Goal: Information Seeking & Learning: Learn about a topic

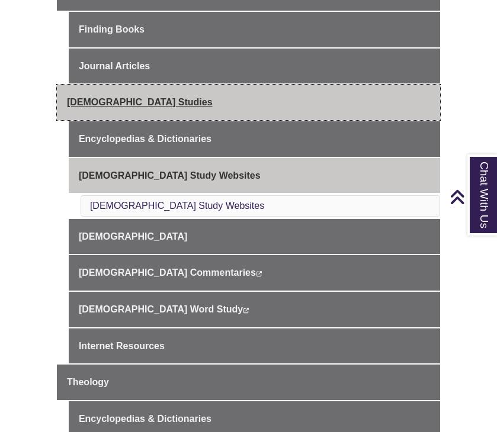
scroll to position [375, 0]
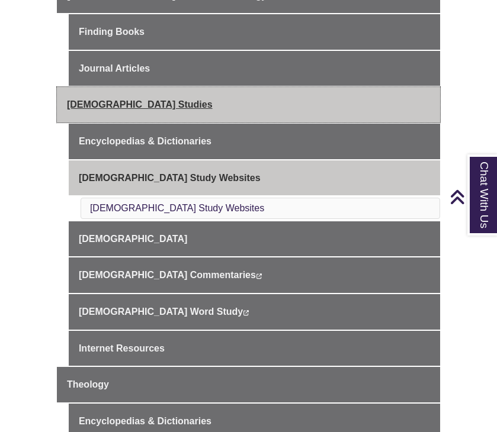
click at [133, 100] on span "[DEMOGRAPHIC_DATA] Studies" at bounding box center [140, 105] width 146 height 10
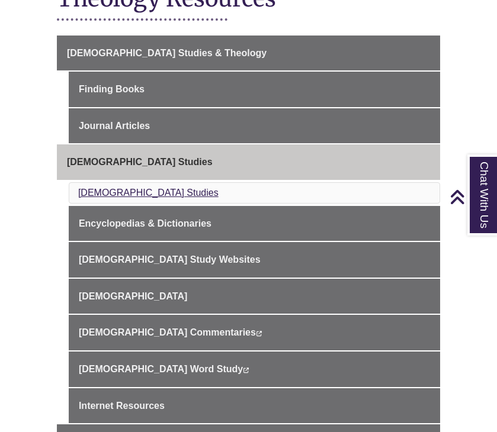
scroll to position [304, 0]
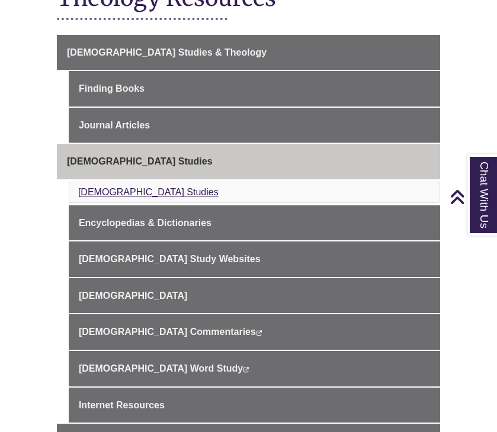
click at [124, 192] on link "[DEMOGRAPHIC_DATA] Studies" at bounding box center [148, 192] width 140 height 10
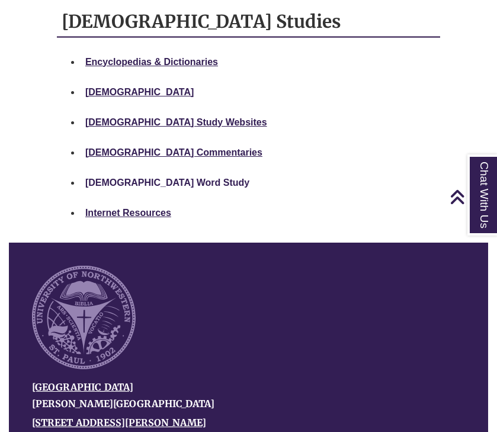
click at [124, 178] on link "[DEMOGRAPHIC_DATA] Word Study" at bounding box center [167, 183] width 164 height 10
click at [140, 117] on strong "Bible Study Websites" at bounding box center [176, 122] width 182 height 10
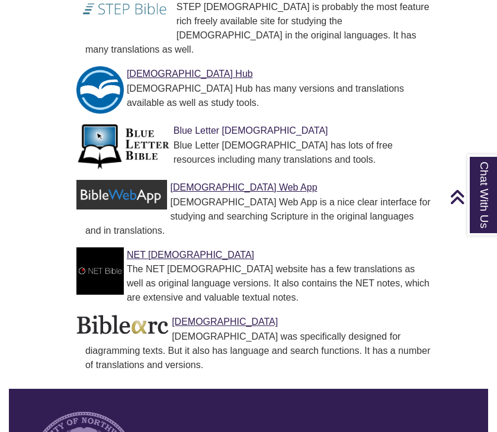
scroll to position [1086, 0]
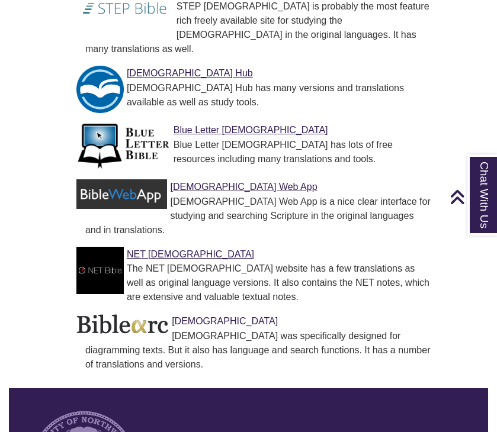
click at [199, 316] on link "[DEMOGRAPHIC_DATA]" at bounding box center [225, 321] width 106 height 10
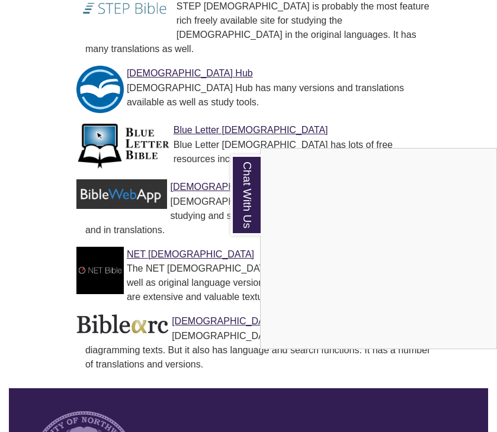
click at [190, 137] on div "Chat With Us" at bounding box center [248, 216] width 497 height 432
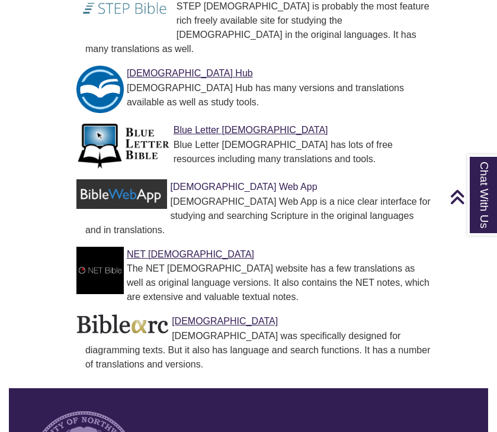
click at [200, 182] on link "[DEMOGRAPHIC_DATA] Web App" at bounding box center [243, 187] width 147 height 10
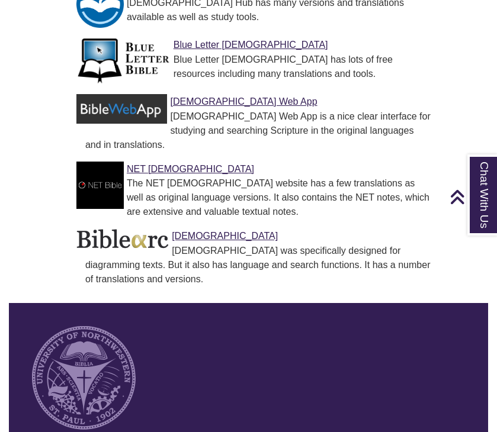
scroll to position [1180, 0]
